Goal: Information Seeking & Learning: Learn about a topic

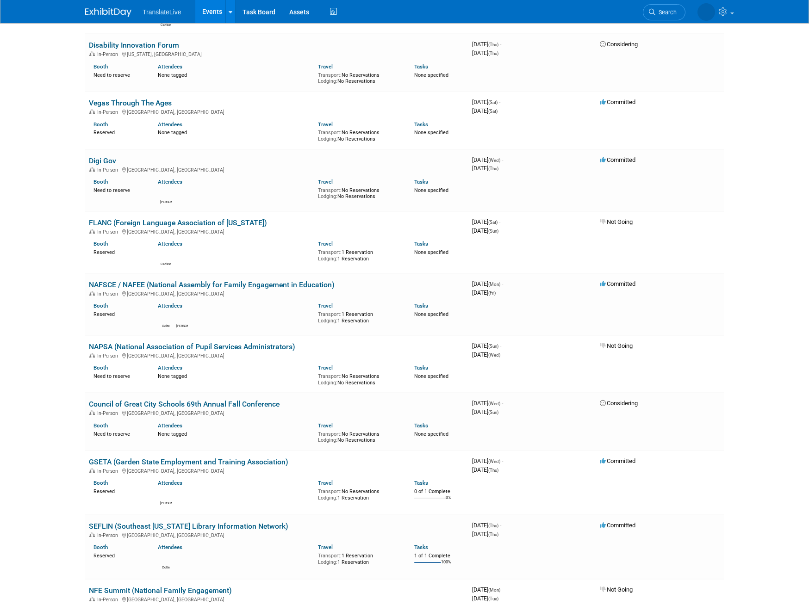
scroll to position [184, 0]
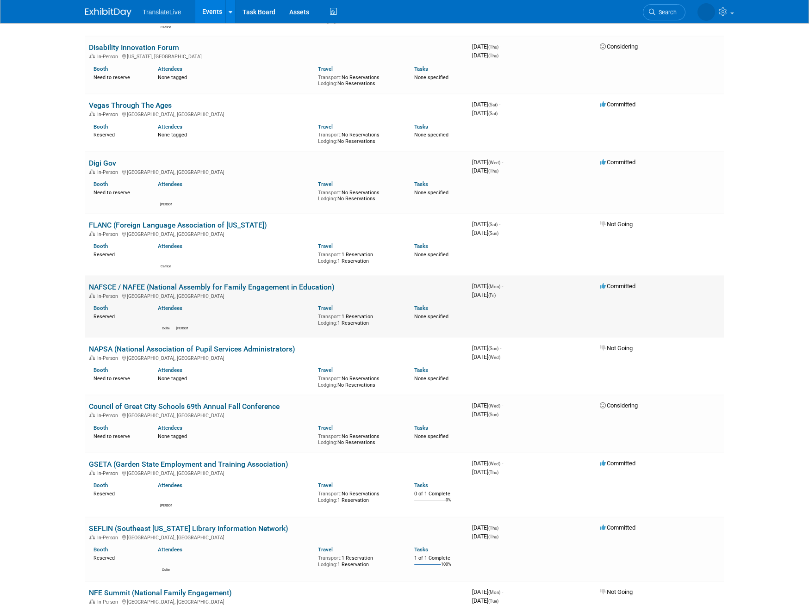
click at [194, 285] on link "NAFSCE / NAFEE (National Assembly for Family Engagement in Education)" at bounding box center [212, 287] width 246 height 9
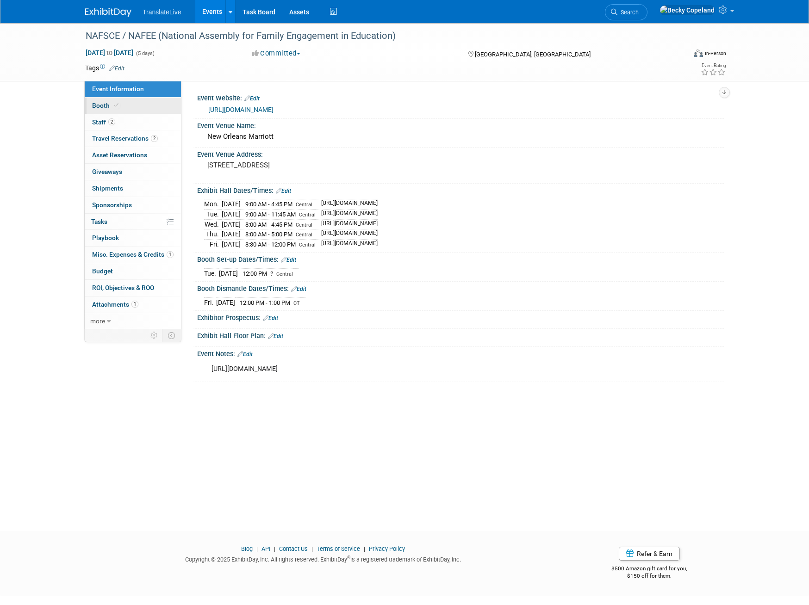
click at [101, 106] on span "Booth" at bounding box center [106, 105] width 28 height 7
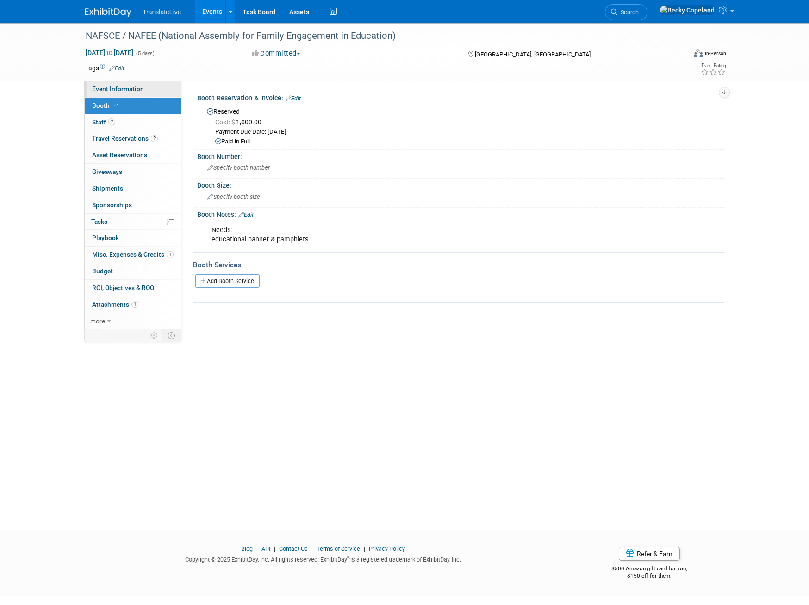
click at [114, 87] on span "Event Information" at bounding box center [118, 88] width 52 height 7
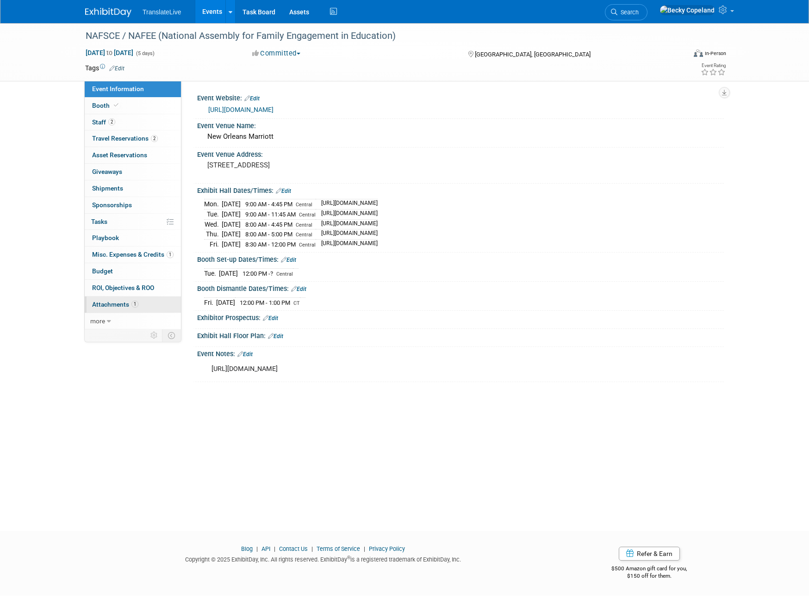
click at [108, 306] on span "Attachments 1" at bounding box center [115, 304] width 46 height 7
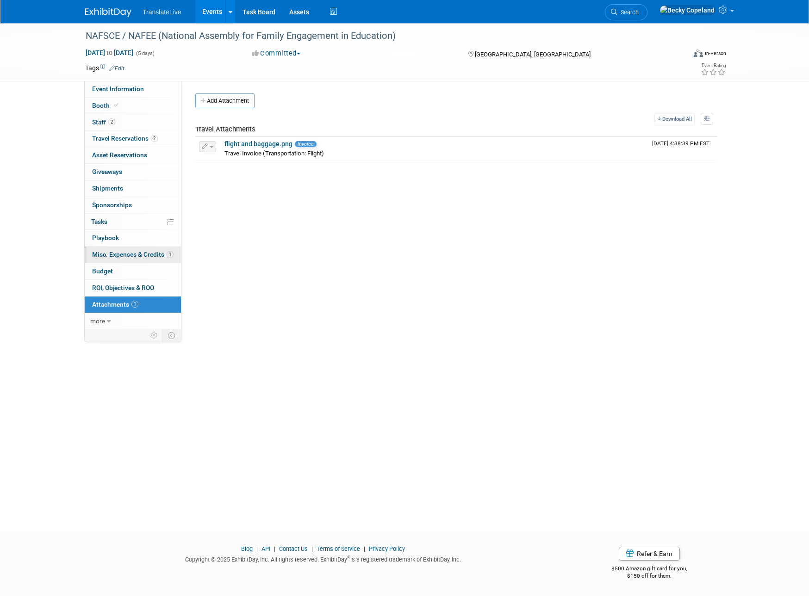
click at [108, 255] on span "Misc. Expenses & Credits 1" at bounding box center [132, 254] width 81 height 7
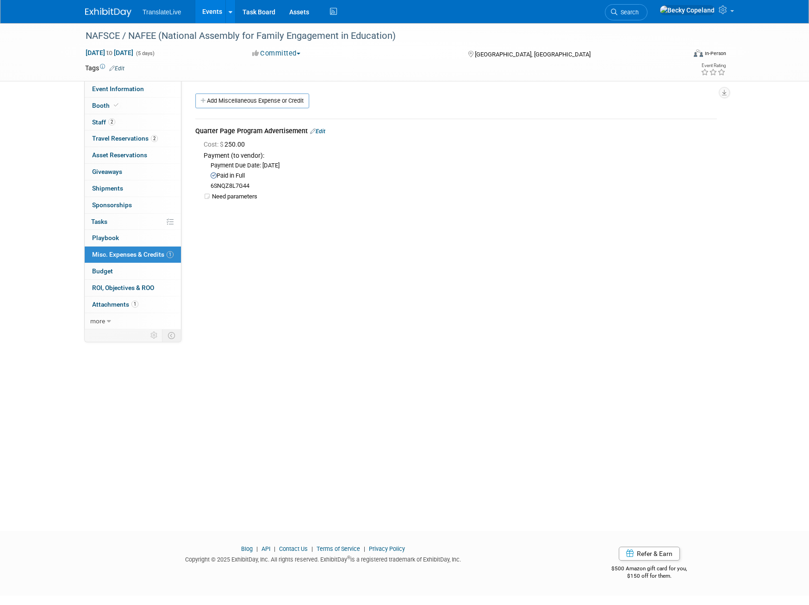
click at [212, 12] on link "Events" at bounding box center [212, 11] width 34 height 23
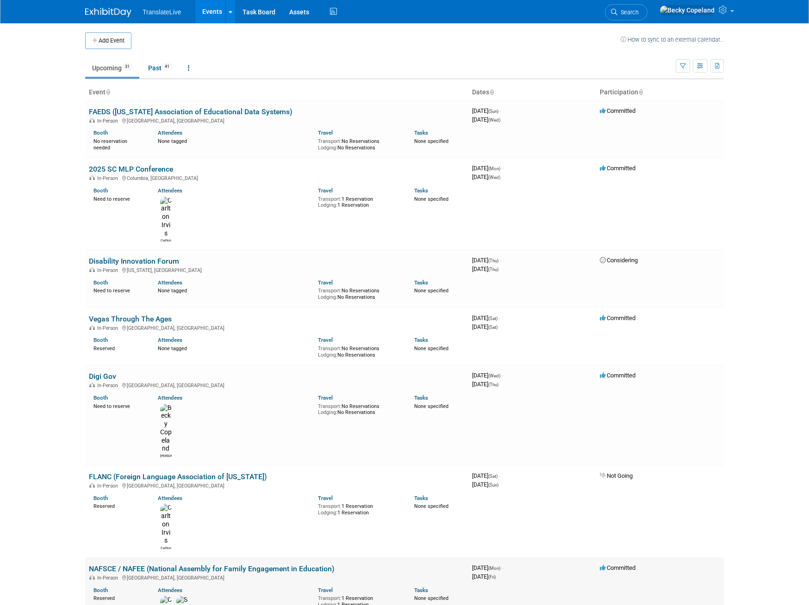
click at [210, 565] on link "NAFSCE / NAFEE (National Assembly for Family Engagement in Education)" at bounding box center [212, 569] width 246 height 9
